Goal: Task Accomplishment & Management: Manage account settings

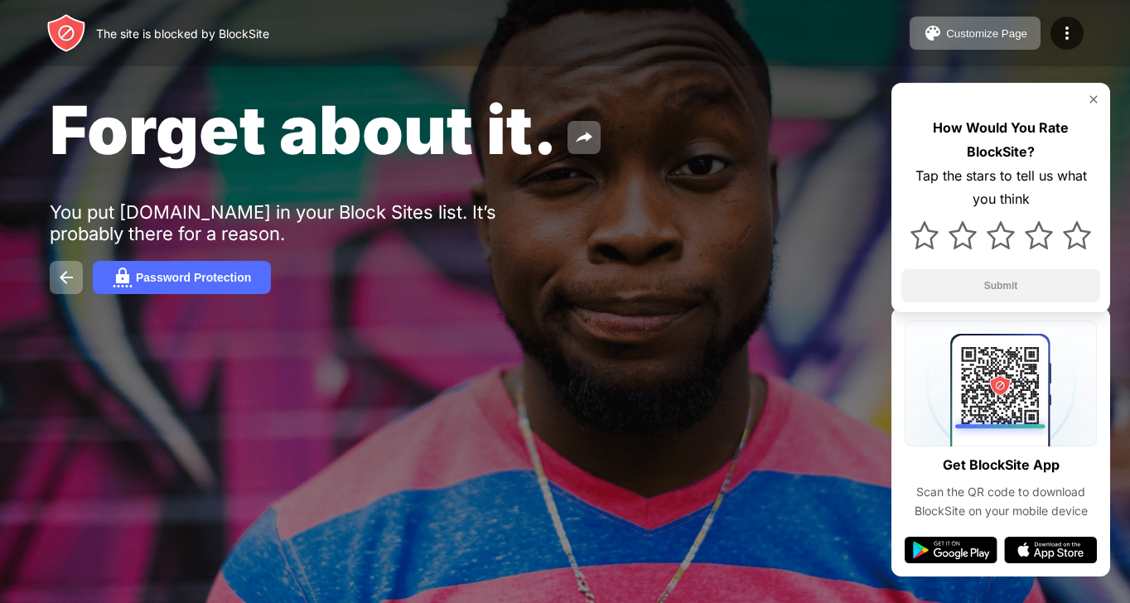
click at [1093, 102] on img at bounding box center [1093, 99] width 13 height 13
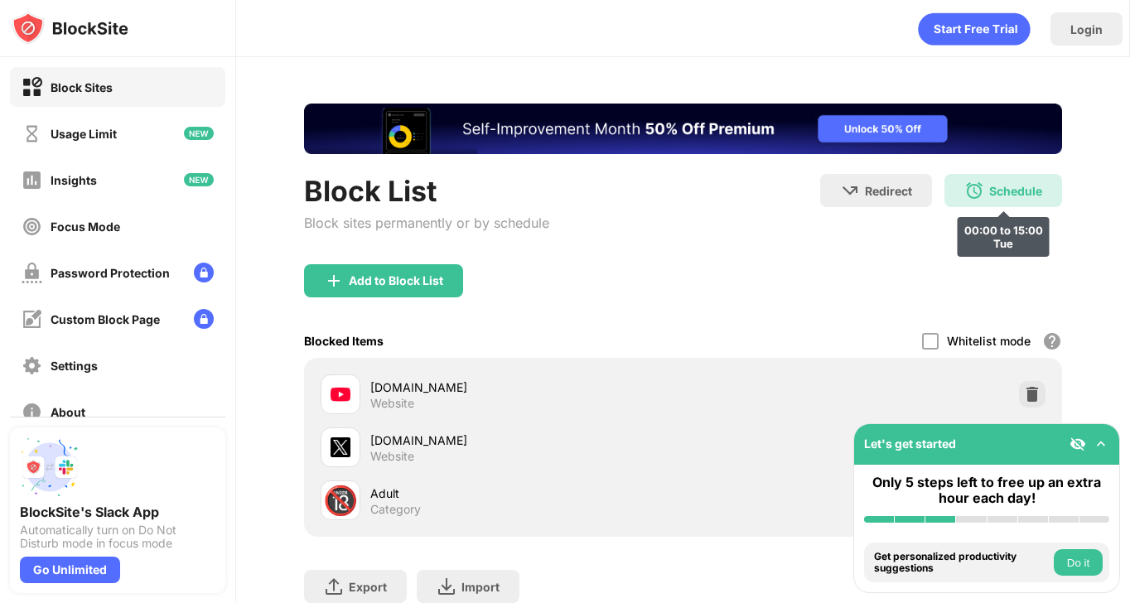
click at [996, 194] on div "Schedule" at bounding box center [1015, 191] width 53 height 14
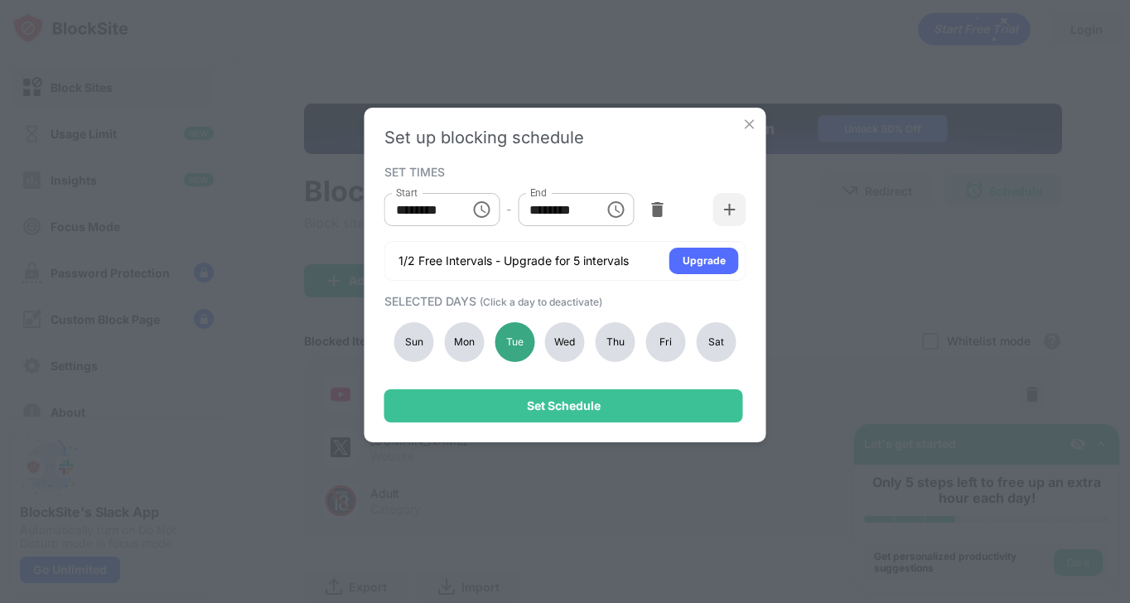
click at [516, 336] on div "Tue" at bounding box center [514, 342] width 40 height 40
click at [571, 338] on div "Wed" at bounding box center [565, 342] width 40 height 40
click at [559, 425] on div "Set up blocking schedule SET TIMES Start ******** Start - End ******** End 1/2 …" at bounding box center [565, 275] width 402 height 335
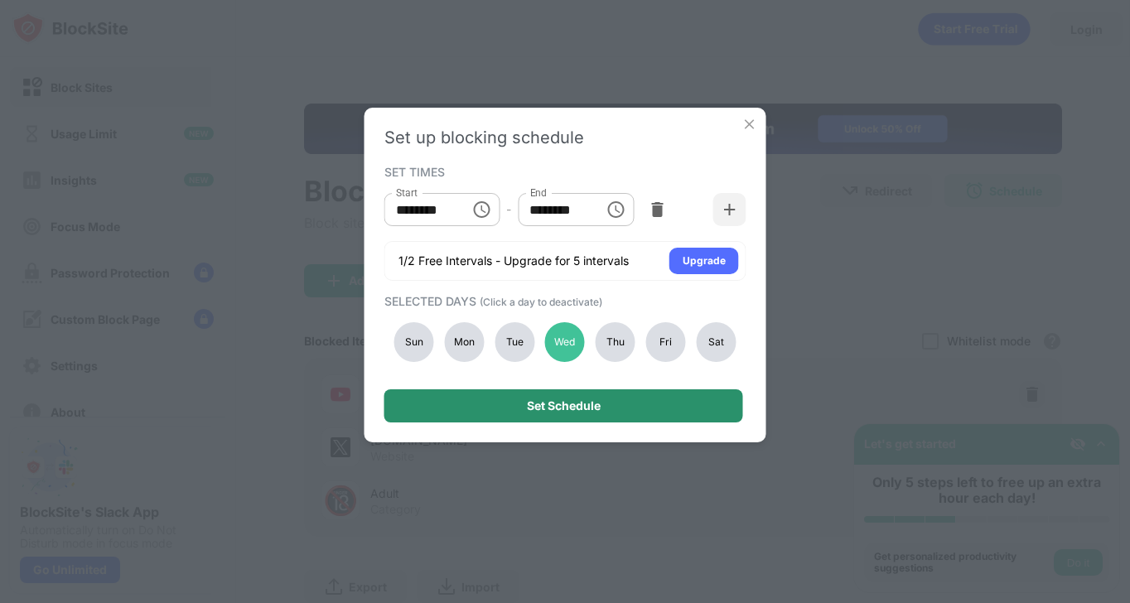
click at [551, 399] on div "Set Schedule" at bounding box center [564, 405] width 74 height 13
